Goal: Find specific page/section: Find specific page/section

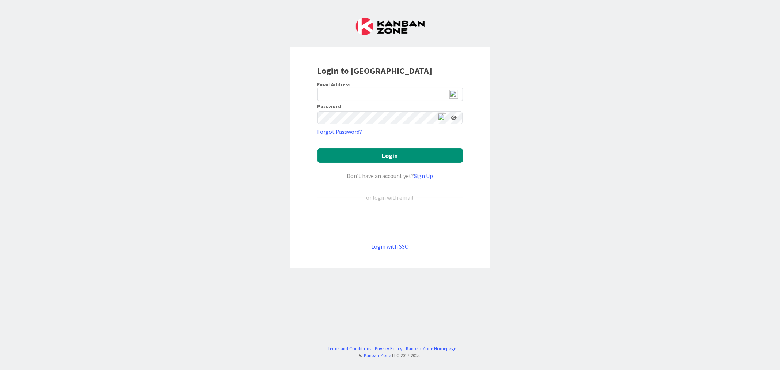
click at [454, 94] on img at bounding box center [453, 94] width 9 height 9
click at [452, 96] on img at bounding box center [453, 94] width 9 height 9
type input "[EMAIL_ADDRESS][DOMAIN_NAME]"
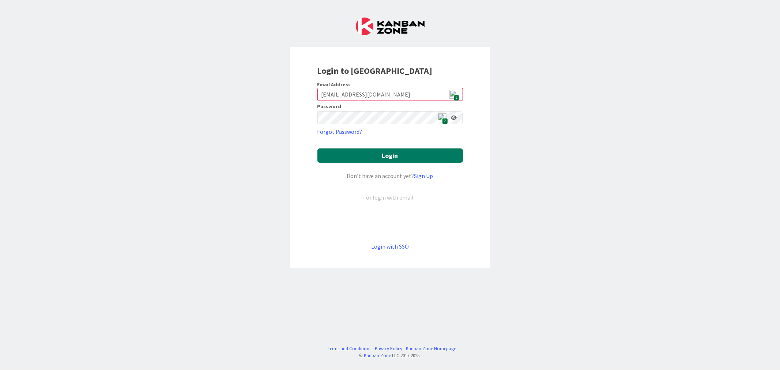
click at [393, 156] on button "Login" at bounding box center [389, 155] width 145 height 14
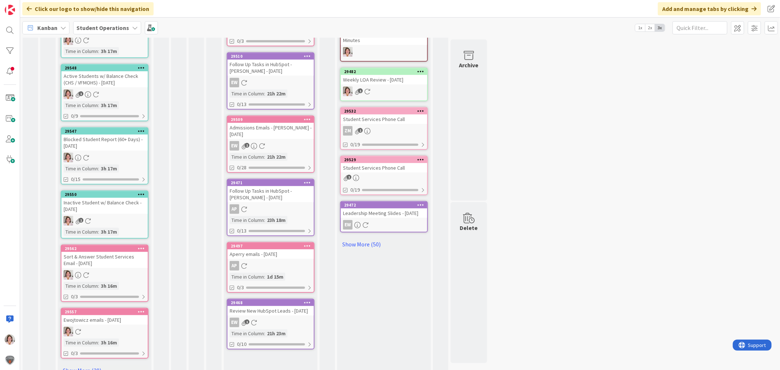
scroll to position [313, 0]
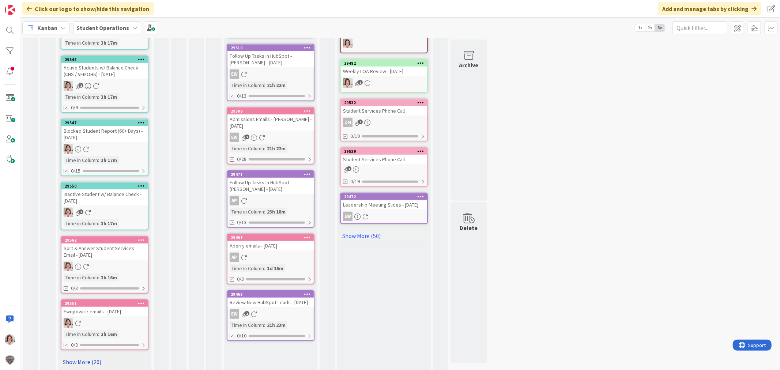
click at [92, 356] on link "Show More (20)" at bounding box center [105, 362] width 88 height 12
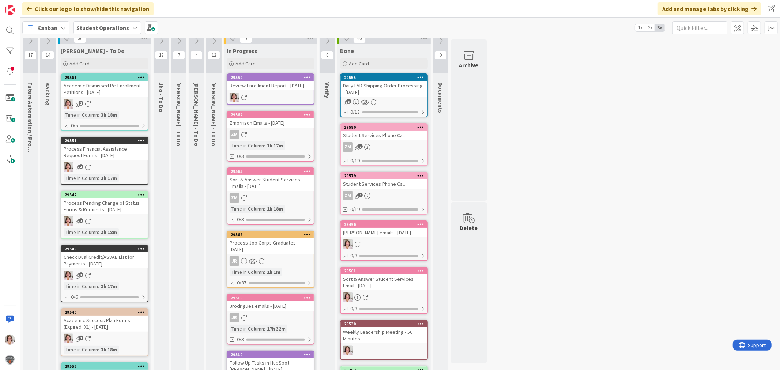
scroll to position [0, 0]
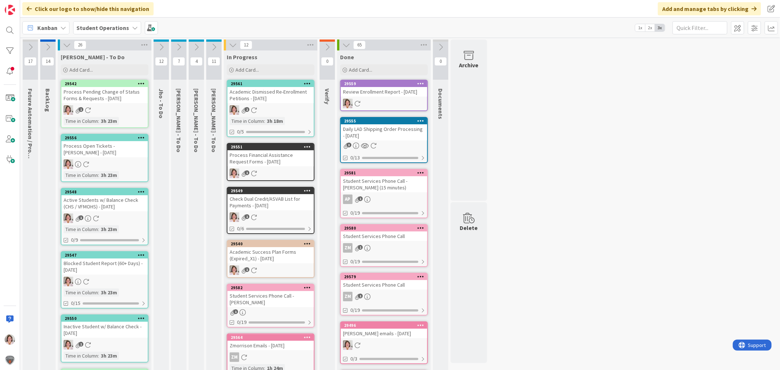
click at [272, 101] on div "Academic Dismissed Re-Enrollment Petitions - [DATE]" at bounding box center [270, 95] width 86 height 16
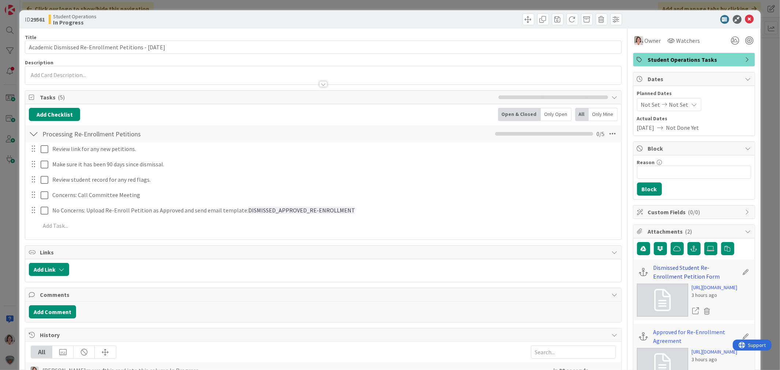
click at [677, 267] on link "Dismissed Student Re-Enrollment Petition Form" at bounding box center [695, 272] width 85 height 18
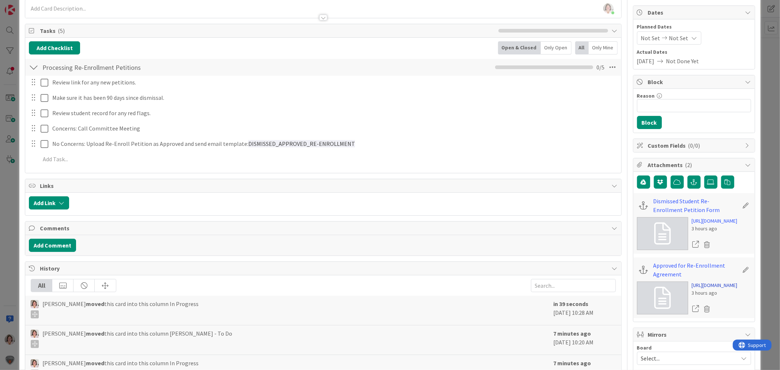
scroll to position [162, 0]
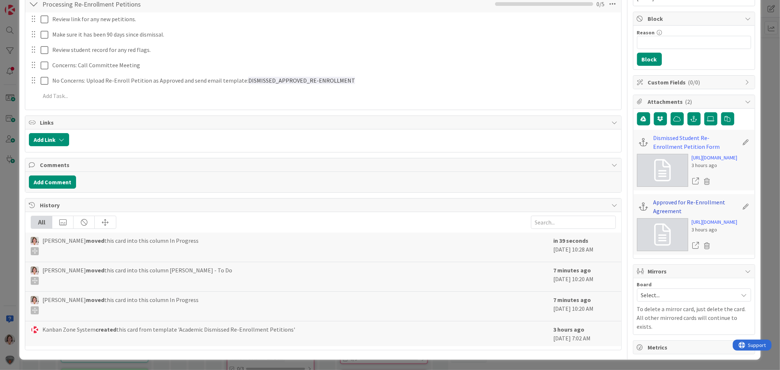
click at [662, 215] on link "Approved for Re-Enrollment Agreement" at bounding box center [695, 207] width 85 height 18
click at [667, 133] on link "Dismissed Student Re-Enrollment Petition Form" at bounding box center [695, 142] width 85 height 18
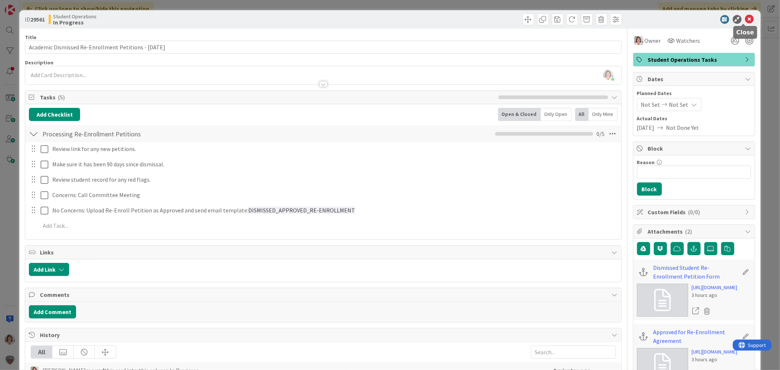
click at [745, 18] on icon at bounding box center [749, 19] width 9 height 9
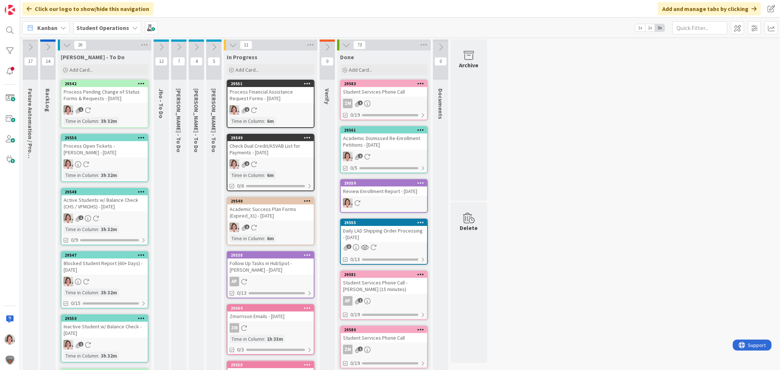
click at [299, 105] on div "1" at bounding box center [270, 110] width 86 height 10
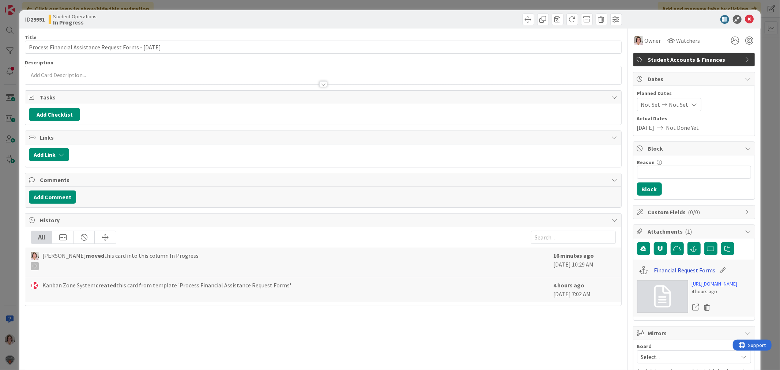
click at [663, 272] on link "Financial Request Forms" at bounding box center [683, 270] width 61 height 9
click at [745, 19] on icon at bounding box center [749, 19] width 9 height 9
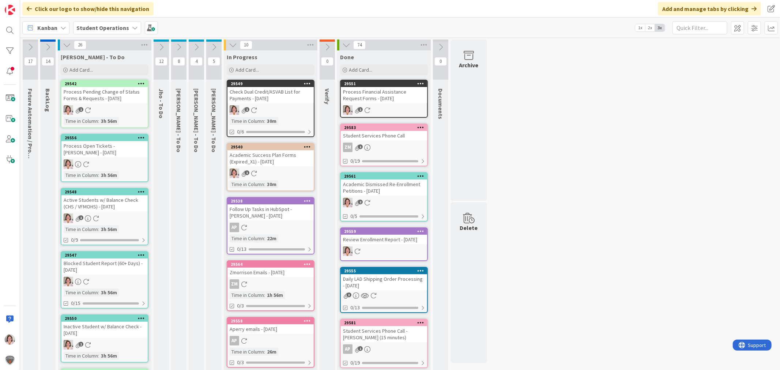
click at [97, 27] on b "Student Operations" at bounding box center [102, 27] width 53 height 7
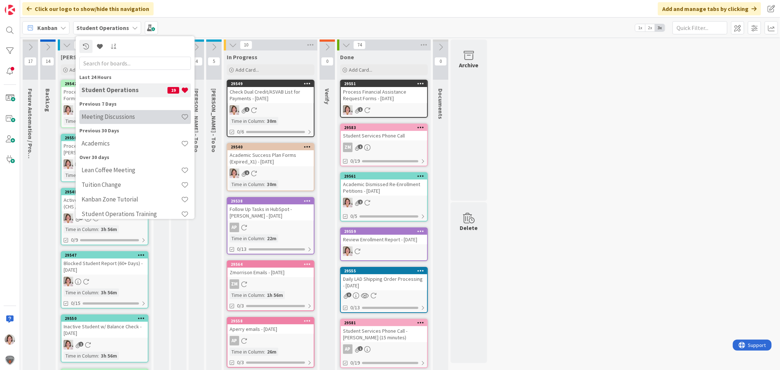
click at [99, 119] on h4 "Meeting Discussions" at bounding box center [131, 116] width 99 height 7
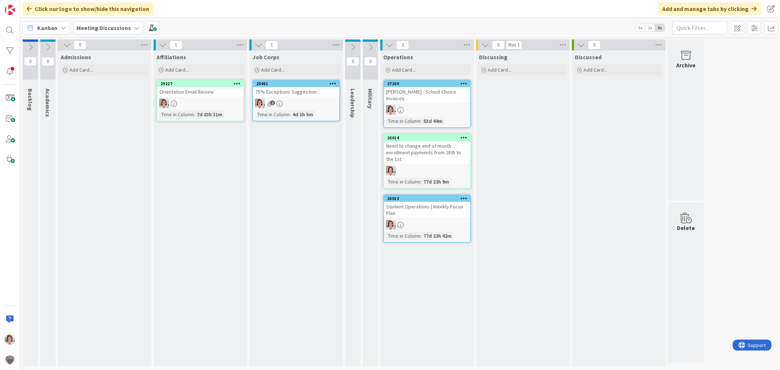
click at [198, 86] on div "29227" at bounding box center [200, 83] width 86 height 7
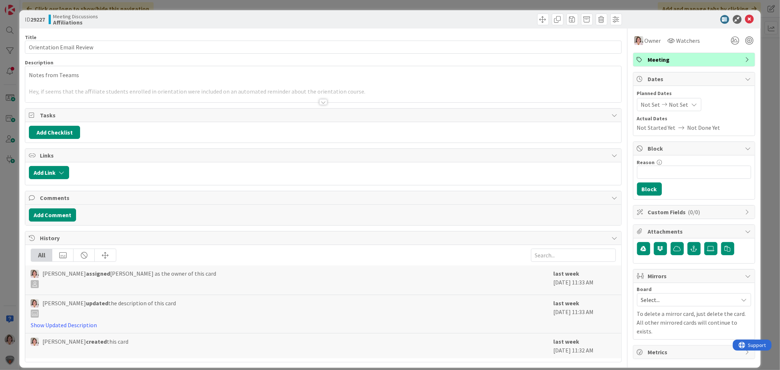
click at [319, 101] on div at bounding box center [323, 102] width 8 height 6
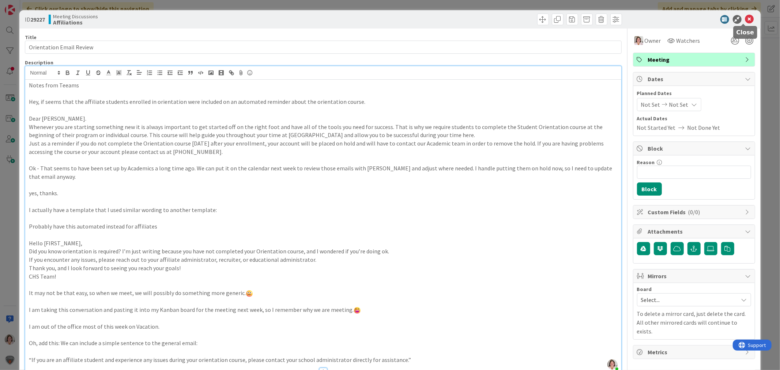
click at [745, 18] on icon at bounding box center [749, 19] width 9 height 9
